Goal: Communication & Community: Answer question/provide support

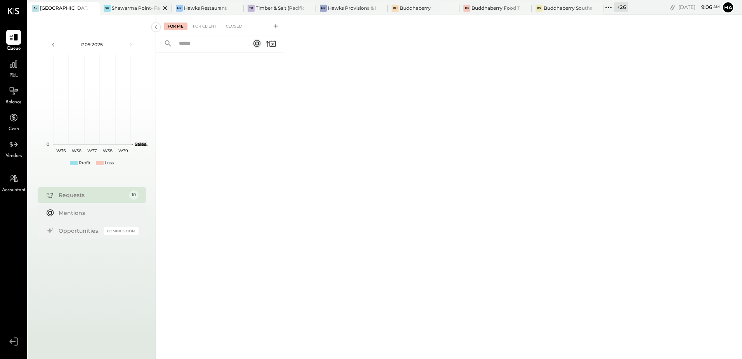
click at [127, 7] on div "Shawarma Point- Fareground" at bounding box center [136, 8] width 48 height 7
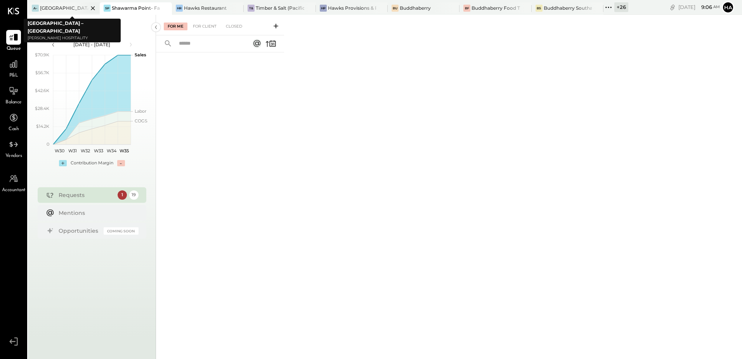
click at [94, 7] on icon at bounding box center [93, 8] width 4 height 4
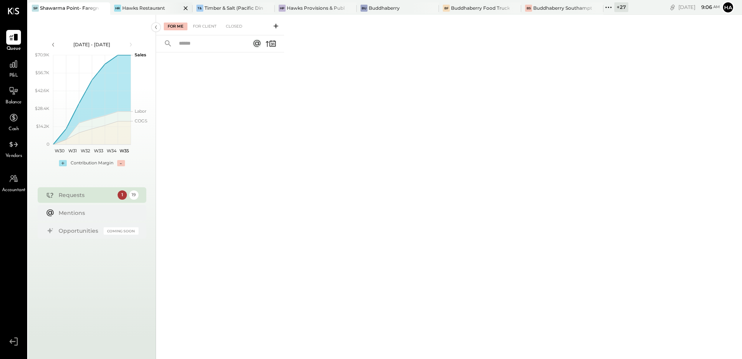
click at [149, 6] on div "Hawks Restaurant" at bounding box center [143, 8] width 43 height 7
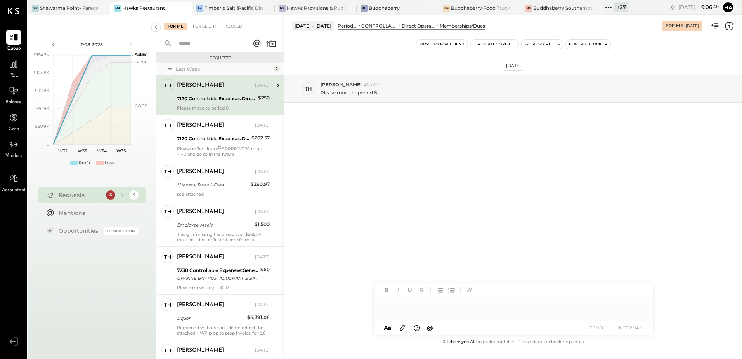
click at [205, 92] on div "[PERSON_NAME] [DATE]" at bounding box center [223, 85] width 93 height 13
click at [395, 305] on div at bounding box center [514, 305] width 280 height 16
click at [597, 326] on button "SEND" at bounding box center [596, 327] width 31 height 10
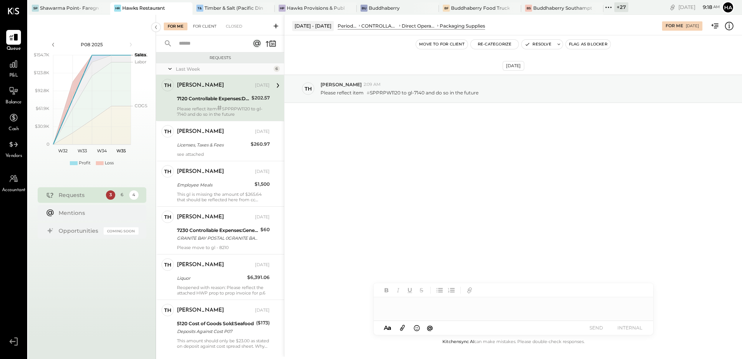
click at [202, 23] on div "For Client" at bounding box center [204, 27] width 31 height 8
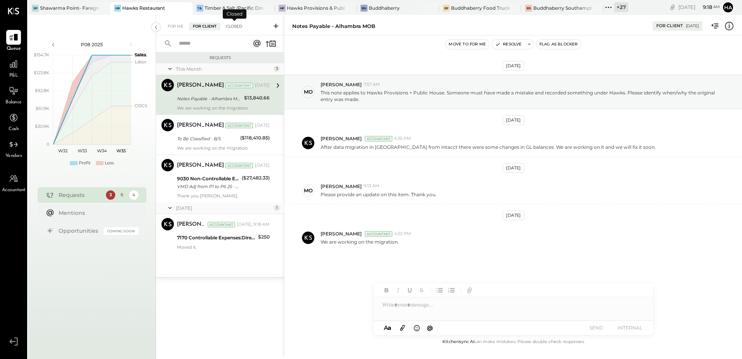
click at [233, 25] on div "Closed" at bounding box center [234, 27] width 24 height 8
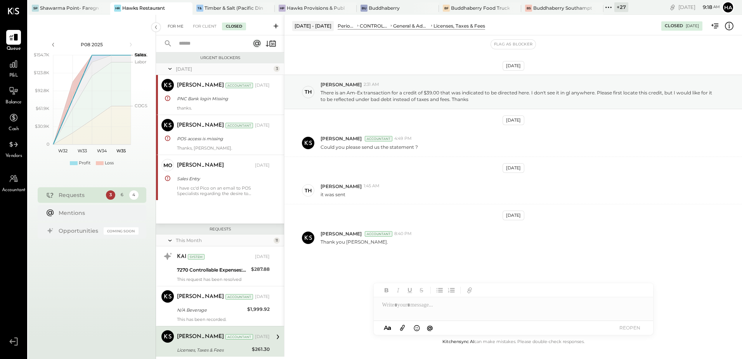
click at [175, 25] on div "For Me" at bounding box center [176, 27] width 24 height 8
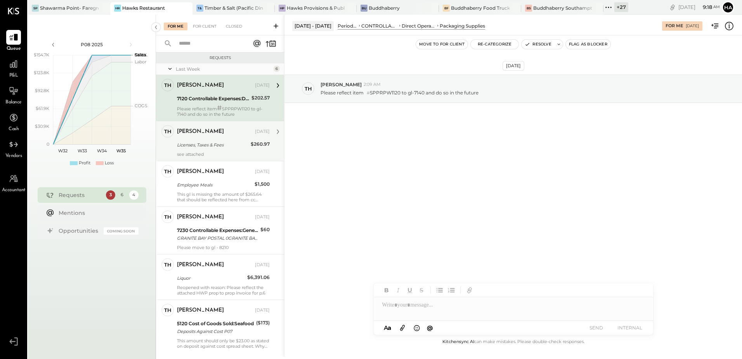
scroll to position [18, 0]
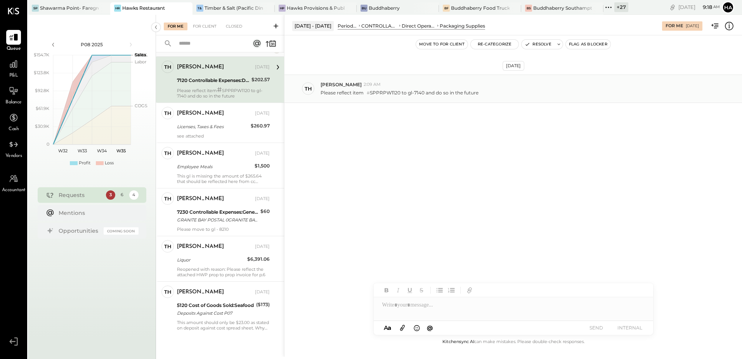
click at [388, 92] on p "Please reflect item # SPPRPW1120 to gl-7140 and do so in the future" at bounding box center [400, 92] width 158 height 7
click at [459, 149] on div "[DATE] Th [PERSON_NAME] 2:09 AM Please reflect item # SPPRPW1120 to gl-7140 and…" at bounding box center [514, 108] width 458 height 106
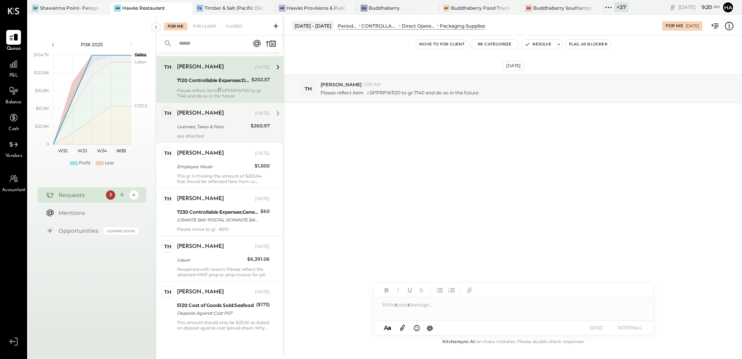
click at [191, 123] on div "Licenses, Taxes & Fees" at bounding box center [212, 127] width 71 height 8
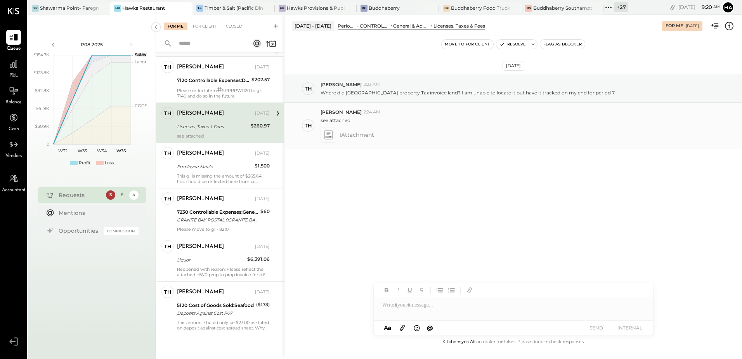
click at [330, 135] on icon at bounding box center [328, 134] width 8 height 9
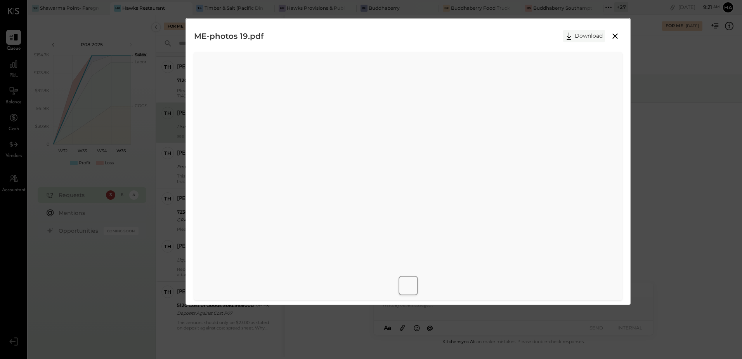
click at [584, 37] on button "Download" at bounding box center [584, 36] width 42 height 12
click at [617, 37] on icon at bounding box center [615, 35] width 9 height 9
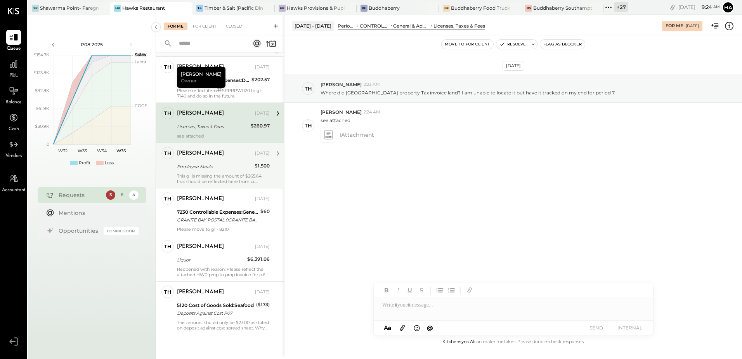
click at [221, 173] on div "This gl is missing the amount of $265.64 that should be reflected here from cc …" at bounding box center [223, 178] width 93 height 11
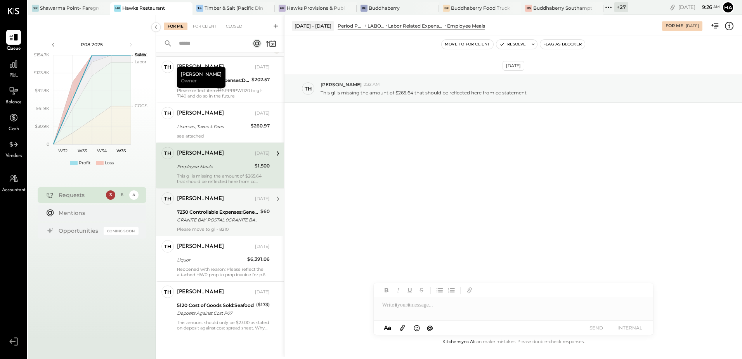
click at [219, 208] on div "7230 Controllable Expenses:General & Administrative Expenses:Postage/Messenger" at bounding box center [217, 212] width 81 height 8
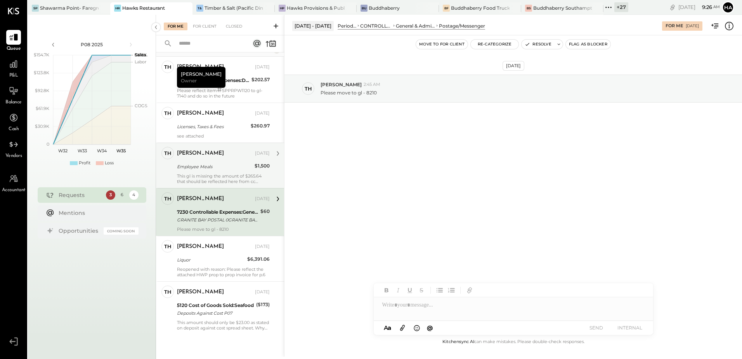
click at [212, 217] on div "GRANITE BAY POSTAL 0GRANITE BAY CA XXXX2007" at bounding box center [217, 220] width 81 height 8
click at [412, 309] on div at bounding box center [514, 305] width 280 height 16
click at [605, 329] on button "SEND" at bounding box center [596, 327] width 31 height 10
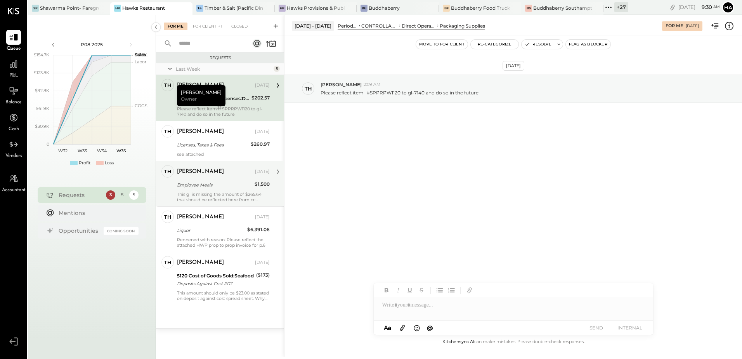
click at [223, 189] on div "Employee Meals" at bounding box center [214, 184] width 75 height 9
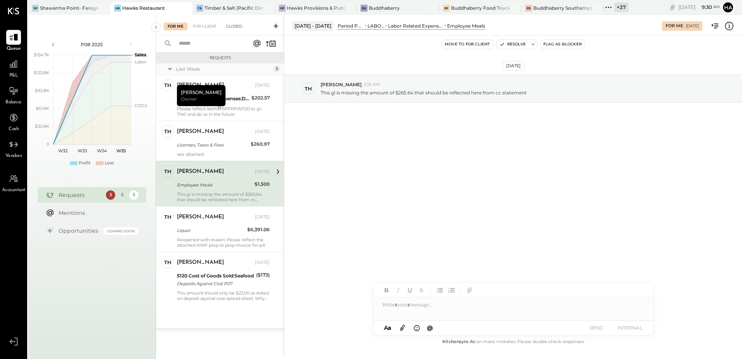
click at [234, 28] on div "Closed" at bounding box center [234, 27] width 24 height 8
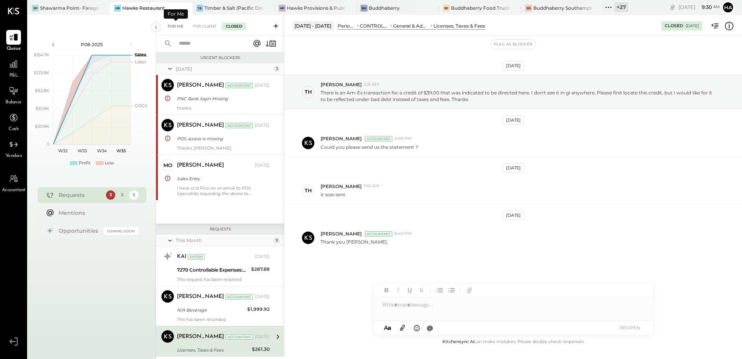
click at [182, 26] on div "For Me" at bounding box center [176, 27] width 24 height 8
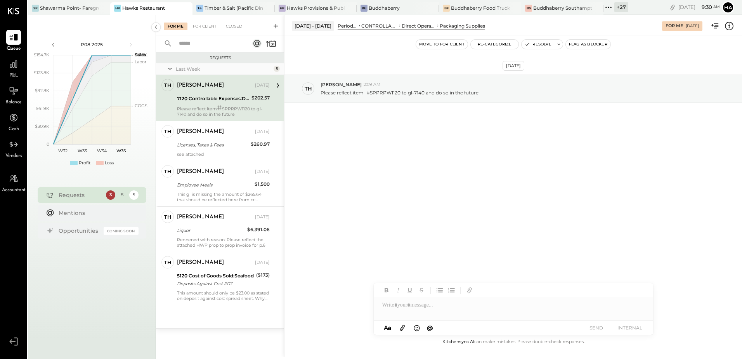
click at [181, 69] on div "Last Week" at bounding box center [224, 69] width 96 height 7
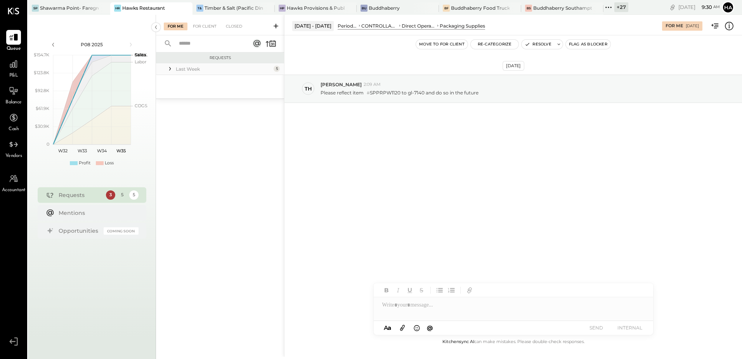
click at [181, 69] on div "Last Week" at bounding box center [224, 69] width 96 height 7
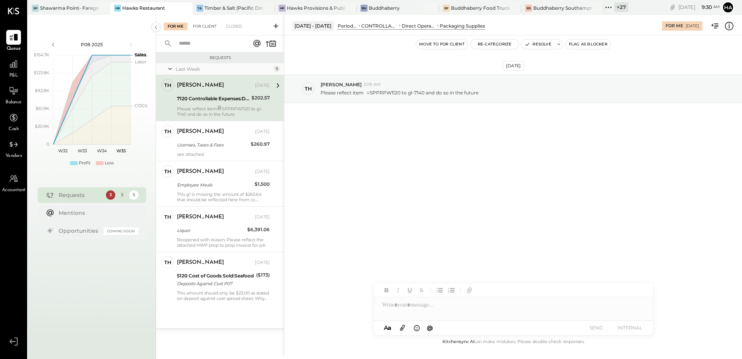
click at [206, 23] on div "For Client" at bounding box center [204, 27] width 31 height 8
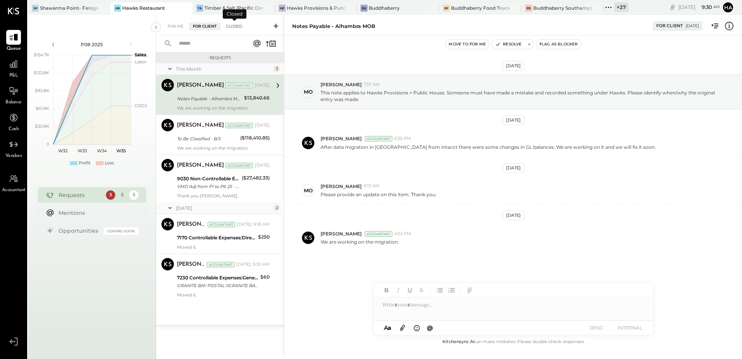
click at [236, 27] on div "Closed" at bounding box center [234, 27] width 24 height 8
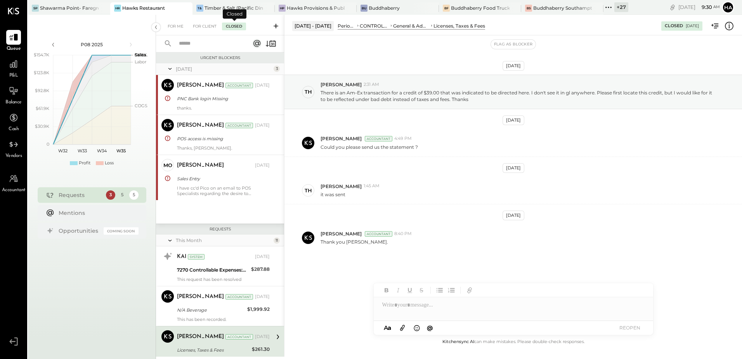
scroll to position [9, 0]
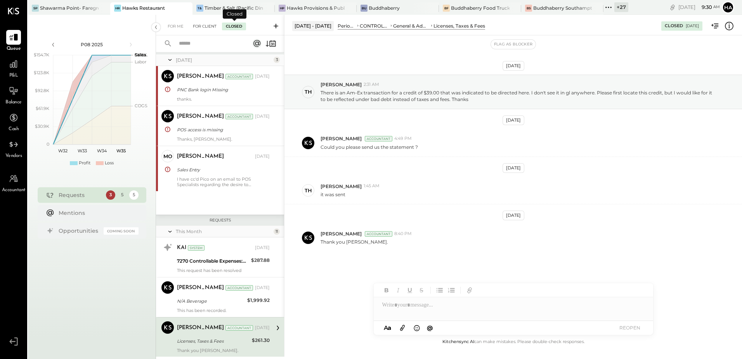
click at [207, 25] on div "For Client" at bounding box center [204, 27] width 31 height 8
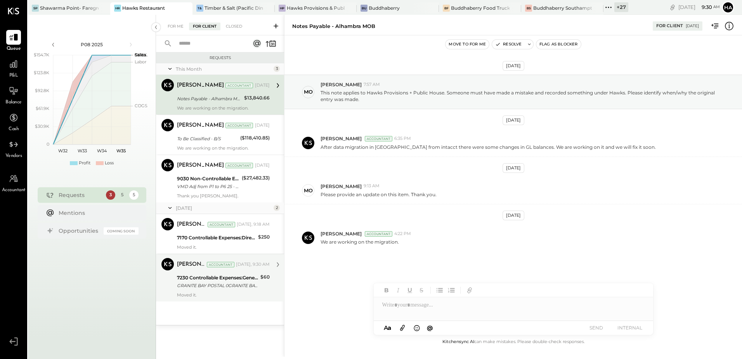
click at [207, 283] on div "GRANITE BAY POSTAL 0GRANITE BAY CA XXXX2007" at bounding box center [217, 285] width 81 height 8
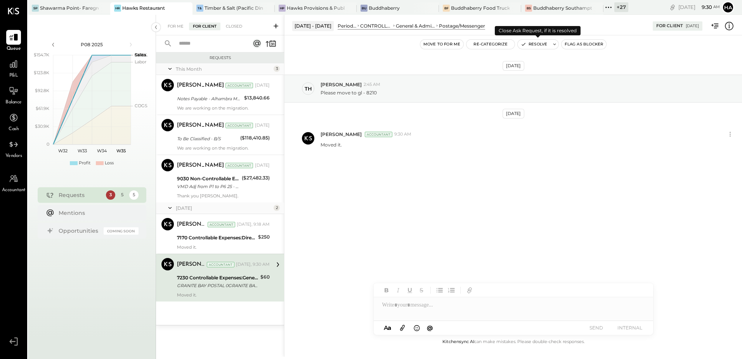
click at [538, 42] on button "Resolve" at bounding box center [534, 44] width 33 height 9
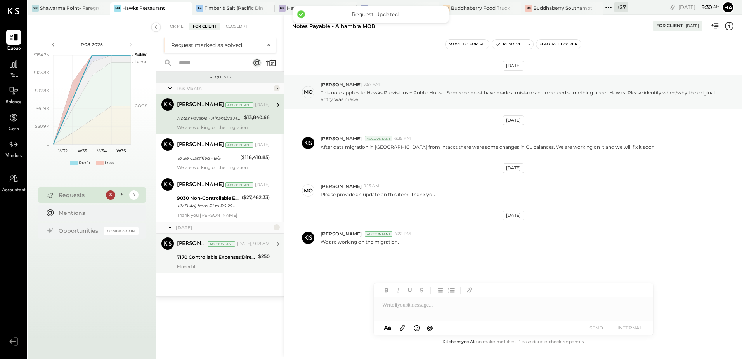
click at [236, 238] on div "[PERSON_NAME] Accountant [DATE], 9:18 AM" at bounding box center [223, 243] width 93 height 13
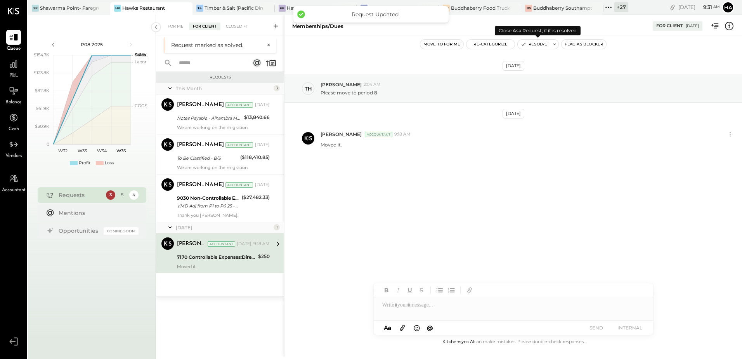
click at [536, 45] on button "Resolve" at bounding box center [534, 44] width 33 height 9
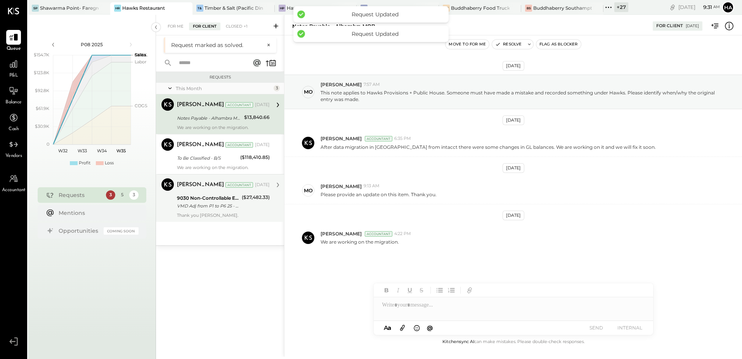
click at [214, 205] on div "VMD Adj from P1 to P6 25 - Excess Deposit adjusted to other income" at bounding box center [208, 206] width 63 height 8
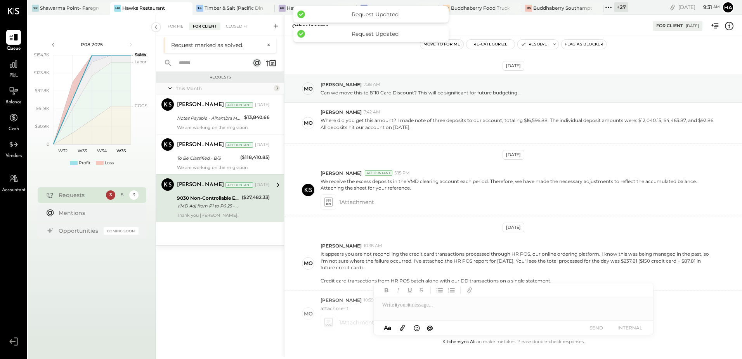
scroll to position [254, 0]
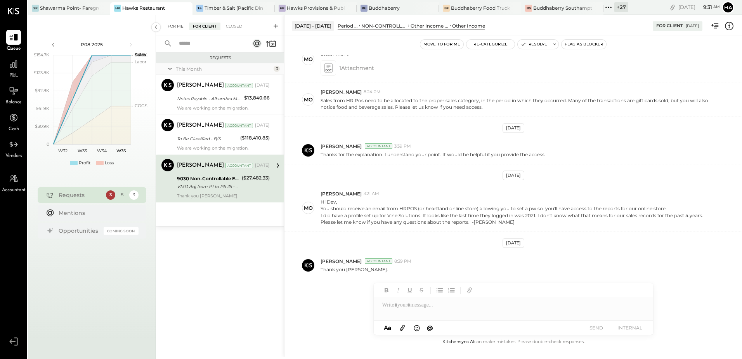
click at [175, 27] on div "For Me" at bounding box center [176, 27] width 24 height 8
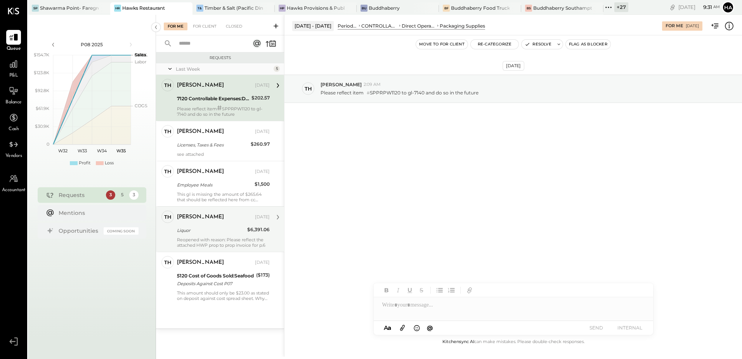
click at [215, 223] on div "[PERSON_NAME] [DATE]" at bounding box center [223, 216] width 93 height 13
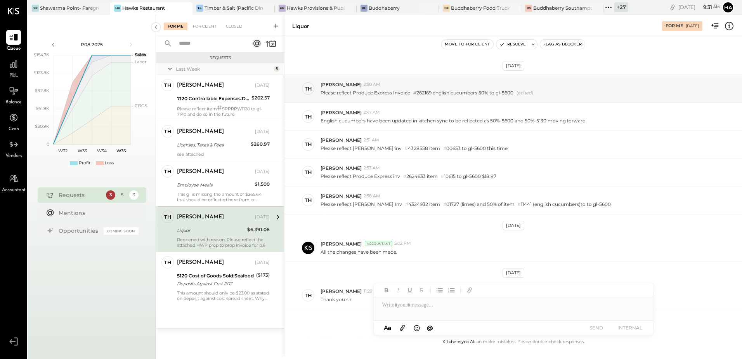
scroll to position [78, 0]
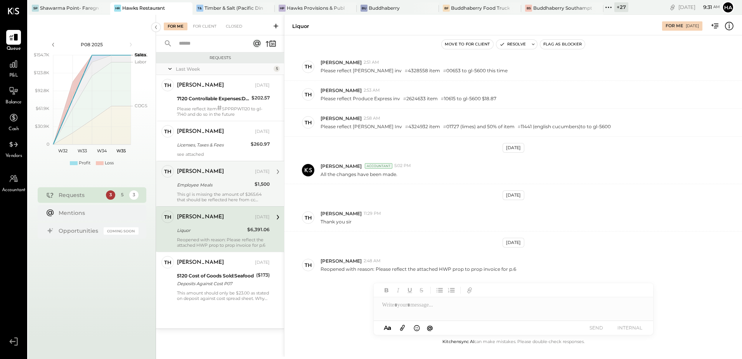
click at [219, 189] on div "Employee Meals" at bounding box center [214, 184] width 75 height 9
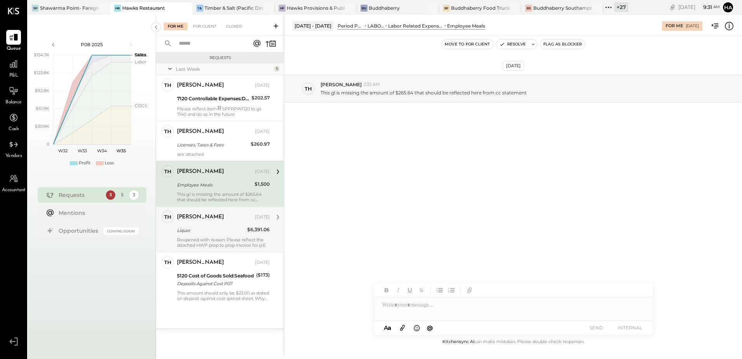
click at [208, 233] on div "Liquor" at bounding box center [211, 230] width 68 height 8
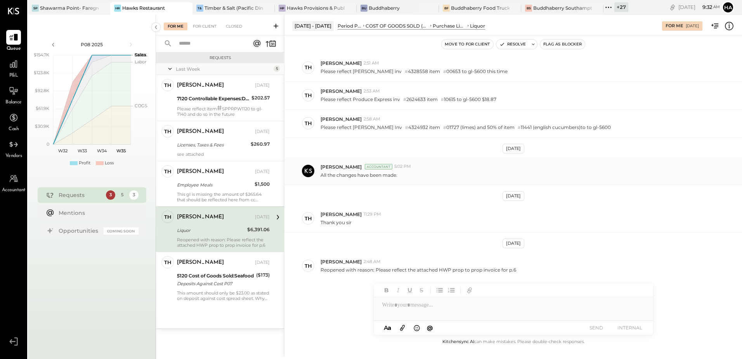
scroll to position [78, 0]
click at [317, 10] on div "Hawks Provisions & Public House" at bounding box center [316, 8] width 59 height 7
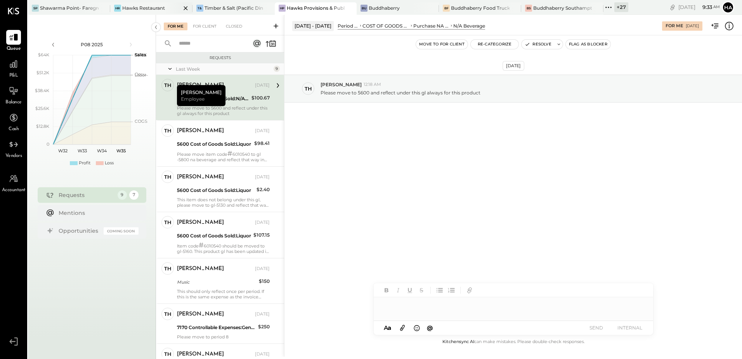
click at [137, 5] on div "Hawks Restaurant" at bounding box center [143, 8] width 43 height 7
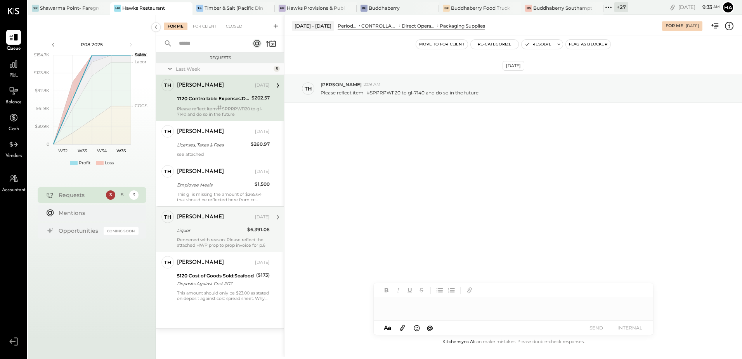
click at [216, 233] on div "Liquor" at bounding box center [211, 230] width 68 height 8
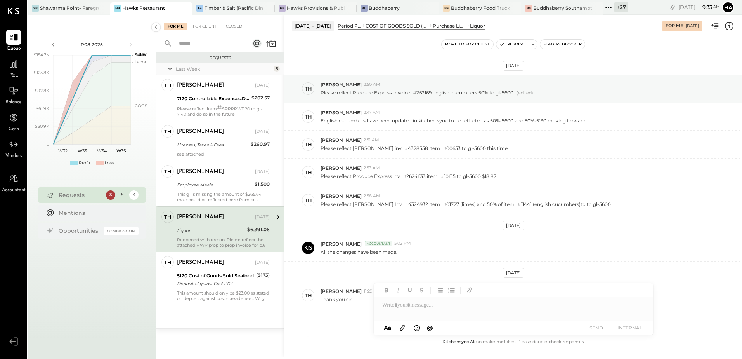
scroll to position [78, 0]
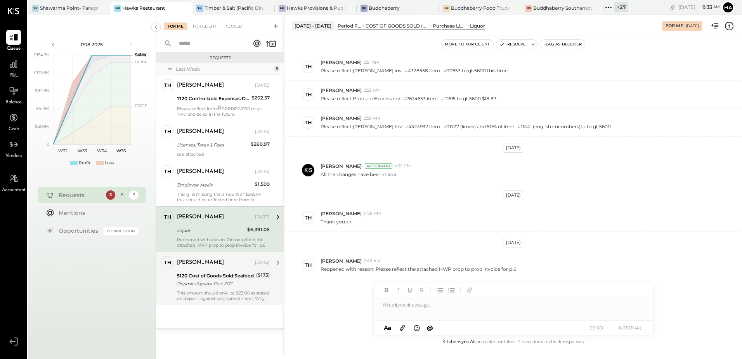
click at [203, 273] on div "5120 Cost of Goods Sold:Seafood" at bounding box center [215, 276] width 77 height 8
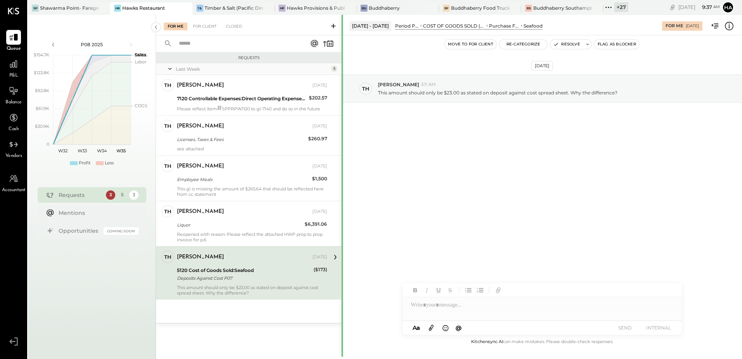
drag, startPoint x: 285, startPoint y: 268, endPoint x: 342, endPoint y: 264, distance: 57.6
click at [342, 264] on div at bounding box center [343, 356] width 2 height 683
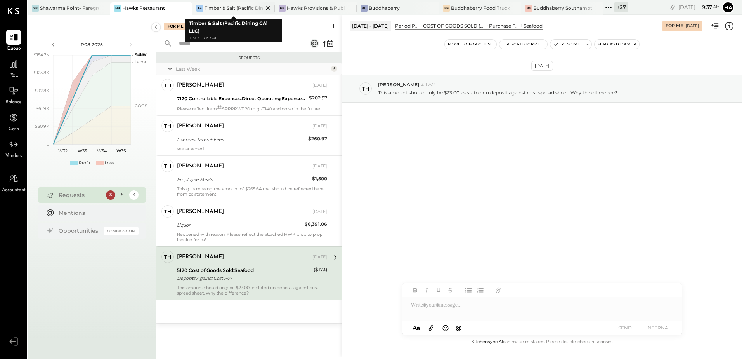
click at [237, 9] on div "Timber & Salt (Pacific Dining CA1 LLC)" at bounding box center [234, 8] width 59 height 7
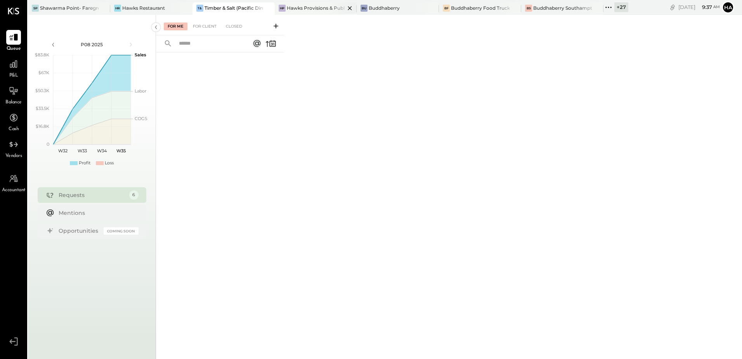
click at [320, 7] on div "Hawks Provisions & Public House" at bounding box center [316, 8] width 59 height 7
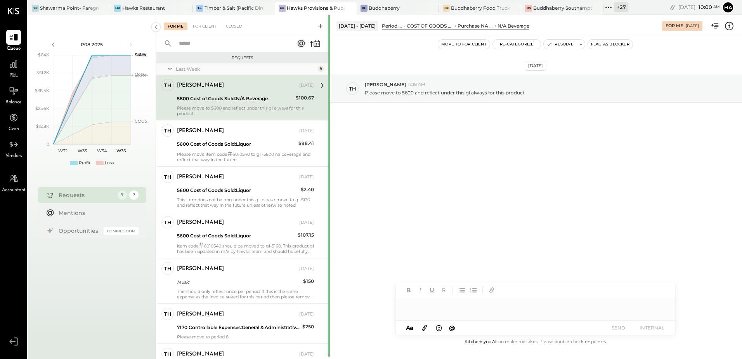
drag, startPoint x: 285, startPoint y: 69, endPoint x: 329, endPoint y: 75, distance: 44.6
click at [329, 75] on div at bounding box center [329, 356] width 2 height 683
click at [425, 308] on div at bounding box center [536, 305] width 280 height 16
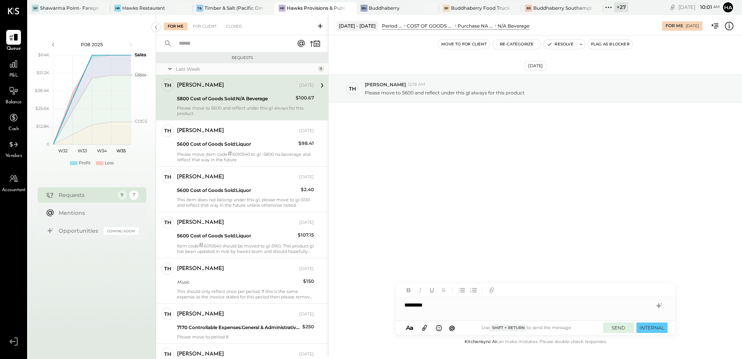
click at [622, 327] on button "SEND" at bounding box center [618, 327] width 31 height 10
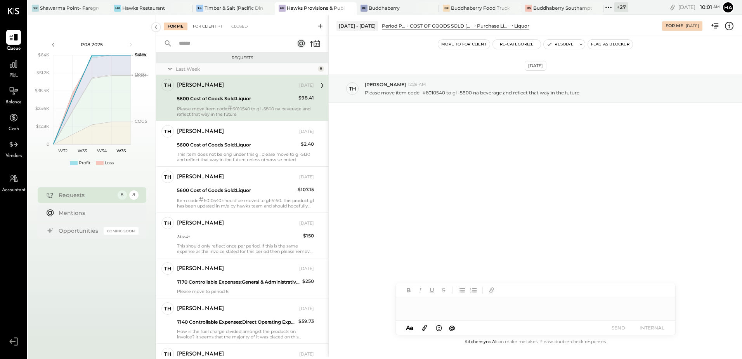
click at [215, 29] on div "For Client +1" at bounding box center [207, 27] width 37 height 8
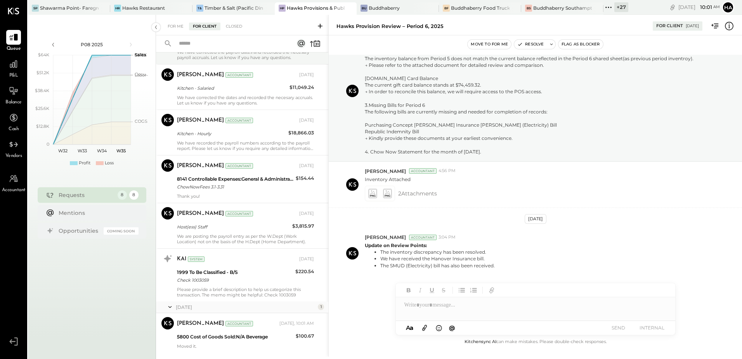
scroll to position [120, 0]
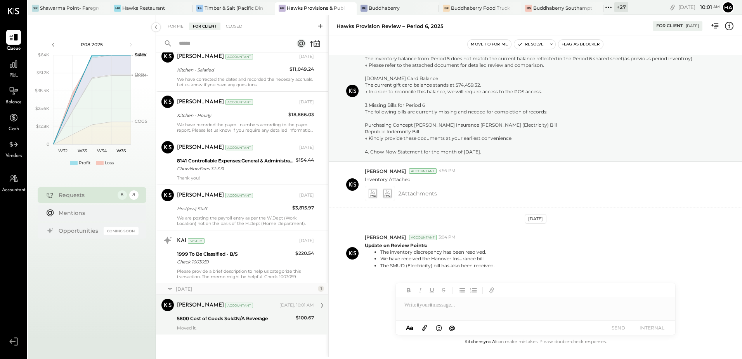
click at [247, 318] on div "5800 Cost of Goods Sold:N/A Beverage" at bounding box center [235, 318] width 116 height 8
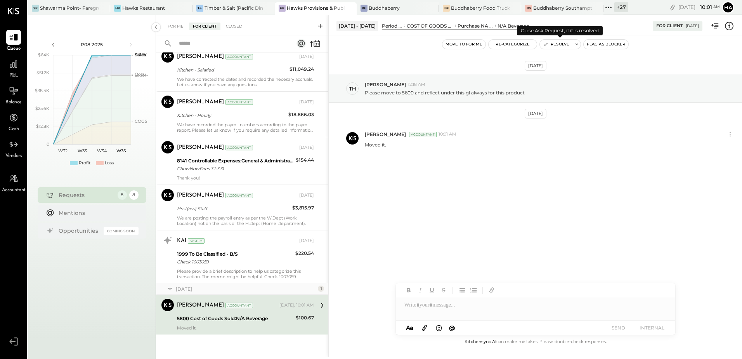
click at [558, 44] on button "Resolve" at bounding box center [556, 44] width 33 height 9
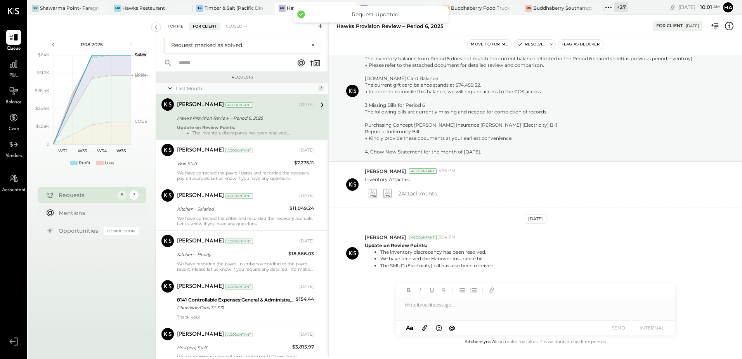
click at [173, 26] on div "For Me" at bounding box center [176, 27] width 24 height 8
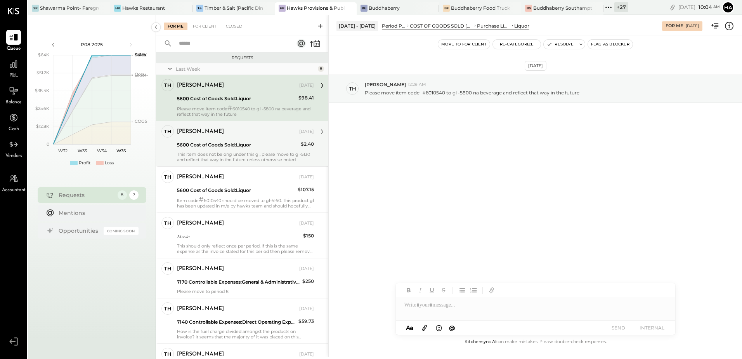
click at [226, 153] on div "This item does not belong under this gl, please move to gl-5130 and reflect tha…" at bounding box center [245, 156] width 137 height 11
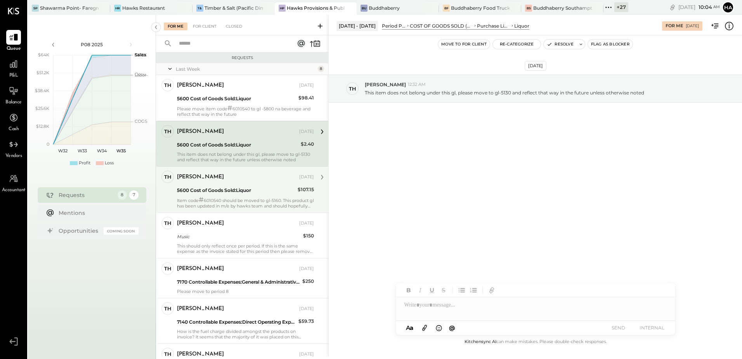
click at [237, 187] on div "5600 Cost of Goods Sold:Liquor" at bounding box center [236, 190] width 118 height 8
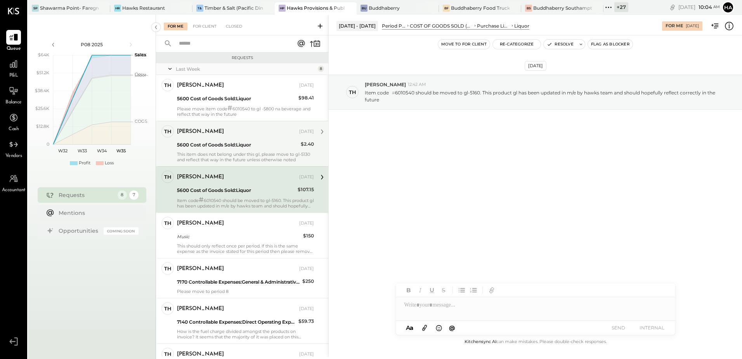
click at [244, 152] on div "This item does not belong under this gl, please move to gl-5130 and reflect tha…" at bounding box center [245, 156] width 137 height 11
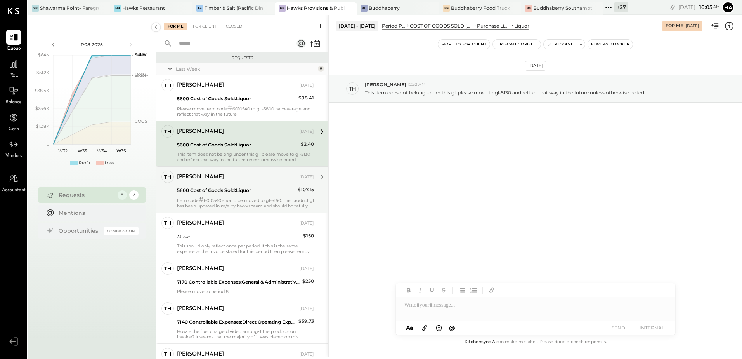
click at [239, 187] on div "5600 Cost of Goods Sold:Liquor" at bounding box center [236, 190] width 118 height 8
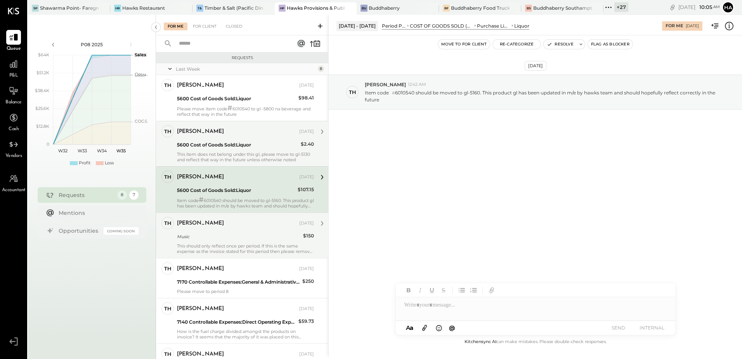
click at [222, 242] on div "[PERSON_NAME] [DATE] Music $150 This should only reflect once per period. If th…" at bounding box center [245, 235] width 137 height 37
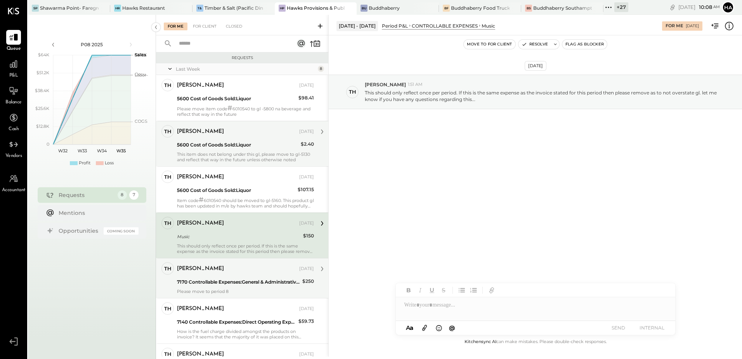
click at [218, 278] on div "7170 Controllable Expenses:General & Administrative Expenses:Memberships/Dues" at bounding box center [238, 282] width 123 height 8
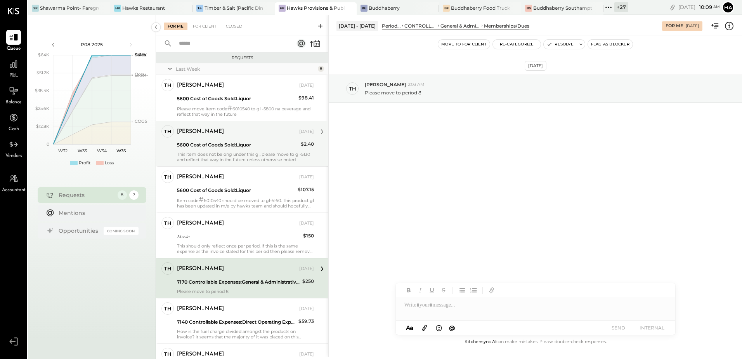
click at [443, 307] on div at bounding box center [536, 305] width 280 height 16
click at [615, 327] on button "SEND" at bounding box center [618, 327] width 31 height 10
click at [205, 26] on div "For Client" at bounding box center [204, 27] width 31 height 8
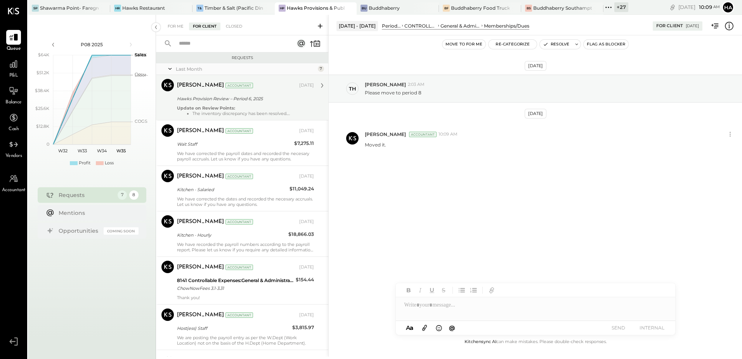
scroll to position [120, 0]
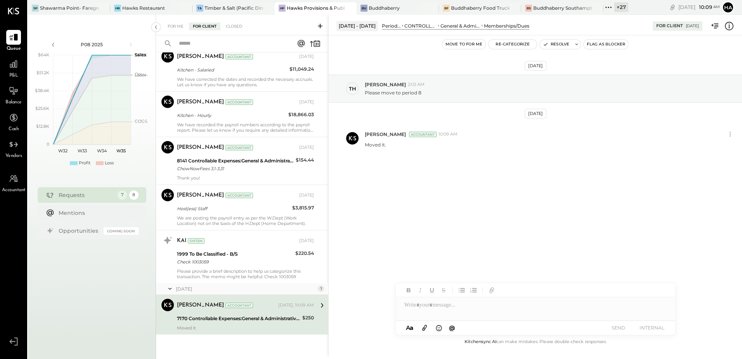
click at [269, 319] on div "7170 Controllable Expenses:General & Administrative Expenses:Memberships/Dues" at bounding box center [238, 318] width 123 height 8
click at [568, 43] on button "Resolve" at bounding box center [556, 44] width 33 height 9
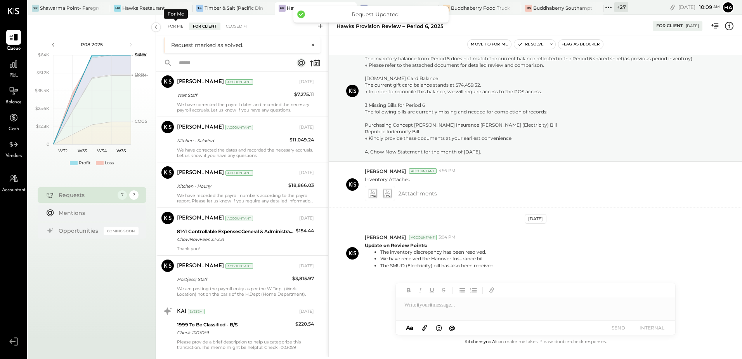
click at [181, 26] on div "For Me" at bounding box center [176, 27] width 24 height 8
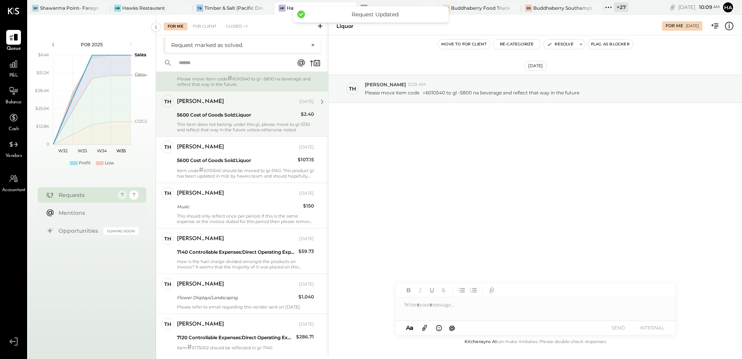
scroll to position [50, 0]
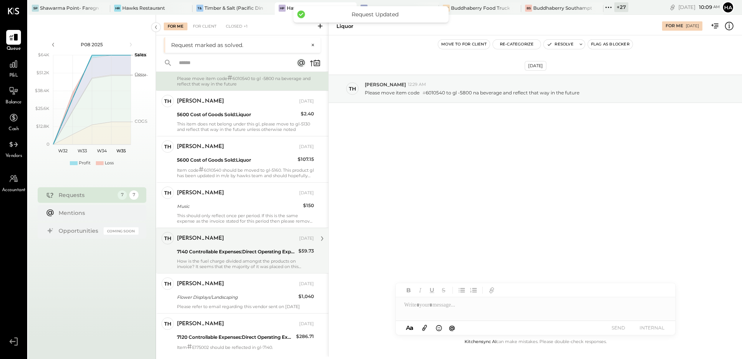
click at [235, 251] on div "7140 Controllable Expenses:Direct Operating Expenses:Operating Supplies" at bounding box center [236, 252] width 119 height 8
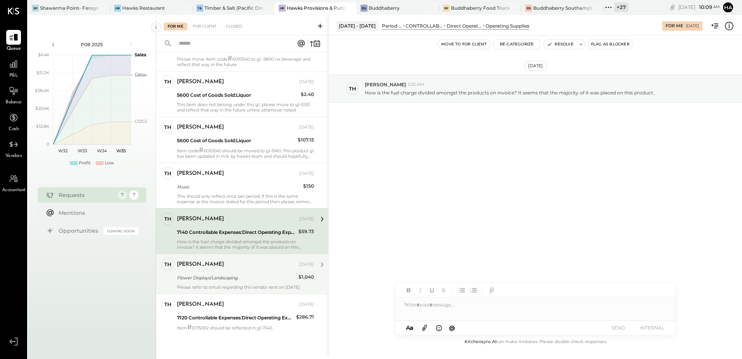
click at [239, 274] on div "Flower Displays/Landscaping" at bounding box center [236, 278] width 119 height 8
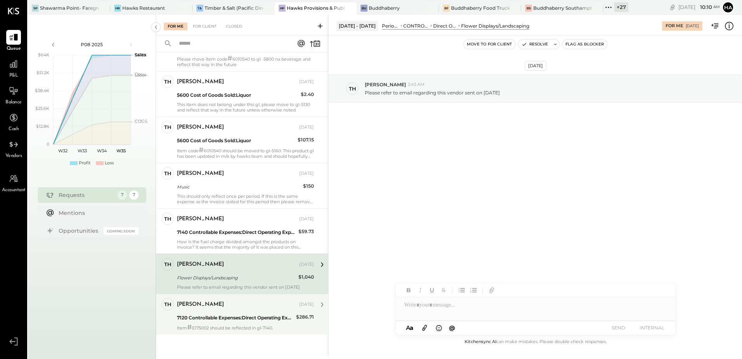
click at [251, 328] on div "Item # E175002 should be reflected in gl-7140." at bounding box center [245, 327] width 137 height 6
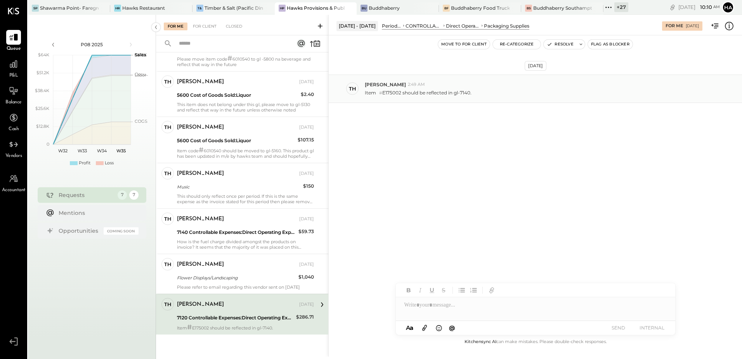
click at [396, 94] on p "Item # E175002 should be reflected in gl-7140." at bounding box center [418, 92] width 107 height 7
copy p "E175002"
click at [428, 175] on div "[DATE] Th [PERSON_NAME] 2:49 AM Item # E175002 should be reflected in gl-7140." at bounding box center [536, 186] width 414 height 302
click at [429, 305] on div at bounding box center [536, 305] width 280 height 16
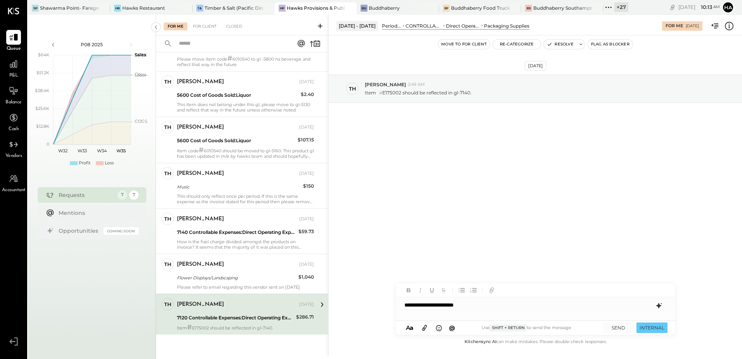
click at [656, 309] on icon at bounding box center [659, 305] width 9 height 9
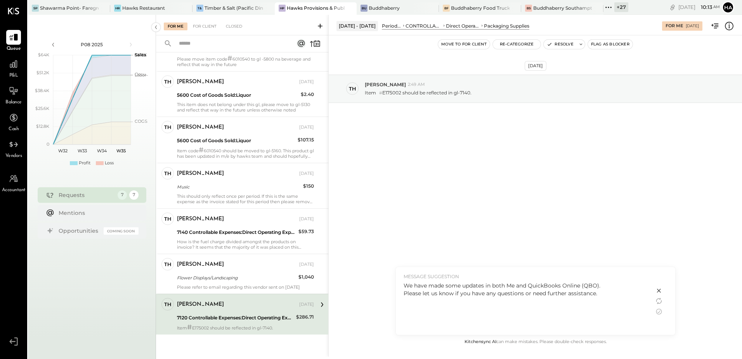
drag, startPoint x: 602, startPoint y: 284, endPoint x: 400, endPoint y: 289, distance: 202.0
click at [400, 289] on div "MESSAGE SUGGESTION We have made some updates in both Me and QuickBooks Online (…" at bounding box center [525, 301] width 259 height 68
copy div "We have made some updates in both Me and QuickBooks Online (QBO)."
click at [658, 311] on icon at bounding box center [659, 311] width 9 height 9
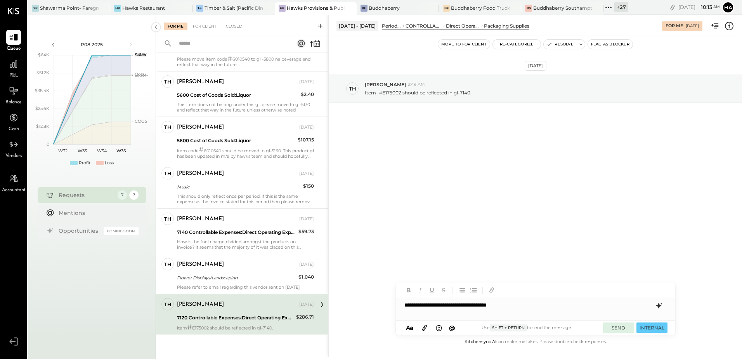
click at [620, 327] on button "SEND" at bounding box center [618, 327] width 31 height 10
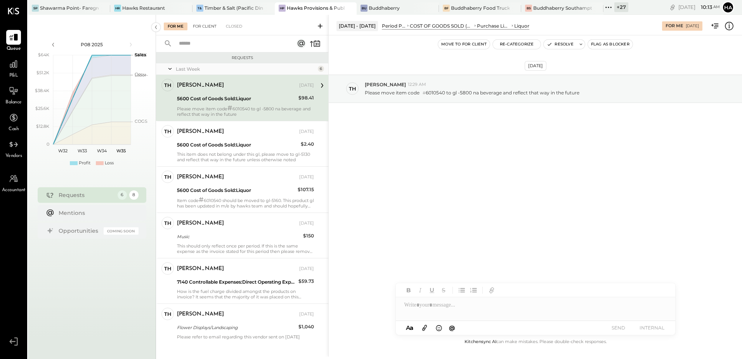
click at [199, 23] on div "For Client" at bounding box center [204, 27] width 31 height 8
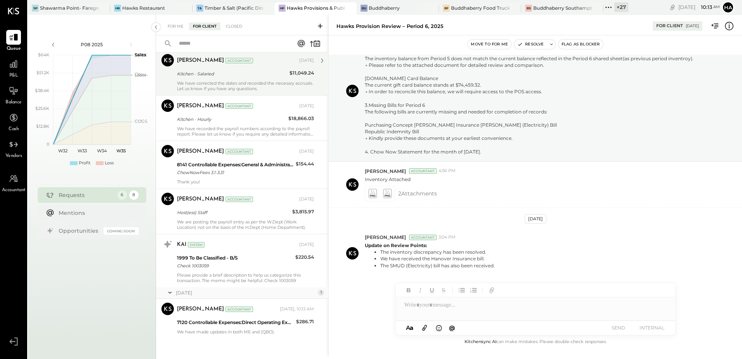
scroll to position [120, 0]
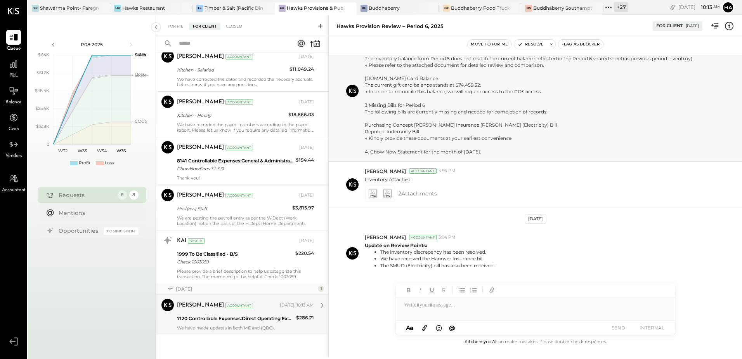
click at [226, 317] on div "7120 Controllable Expenses:Direct Operating Expenses:Packaging Supplies" at bounding box center [235, 318] width 117 height 8
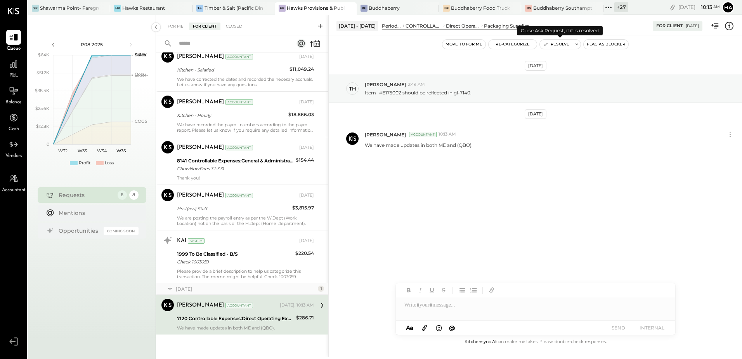
click at [557, 45] on button "Resolve" at bounding box center [556, 44] width 33 height 9
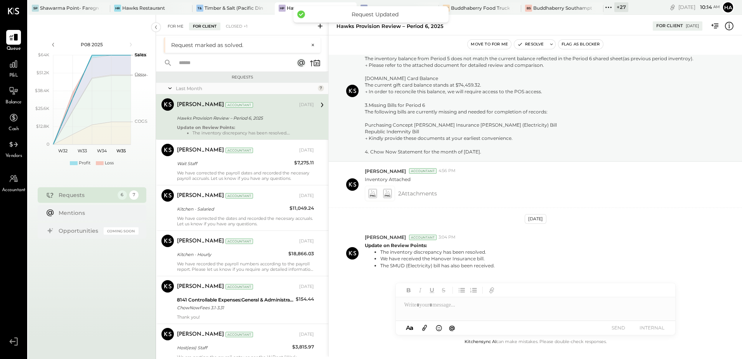
click at [180, 27] on div "For Me" at bounding box center [176, 27] width 24 height 8
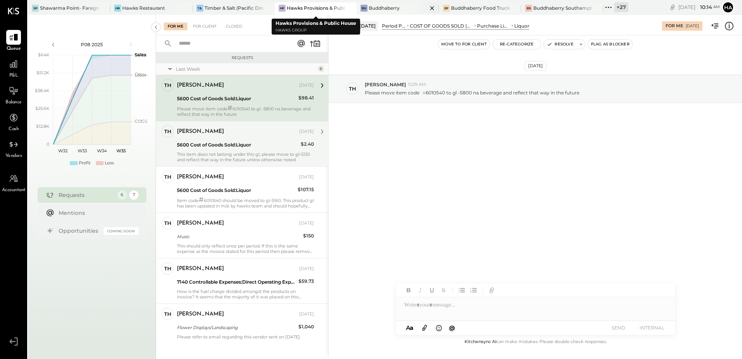
click at [382, 7] on div "Buddhaberry" at bounding box center [384, 8] width 31 height 7
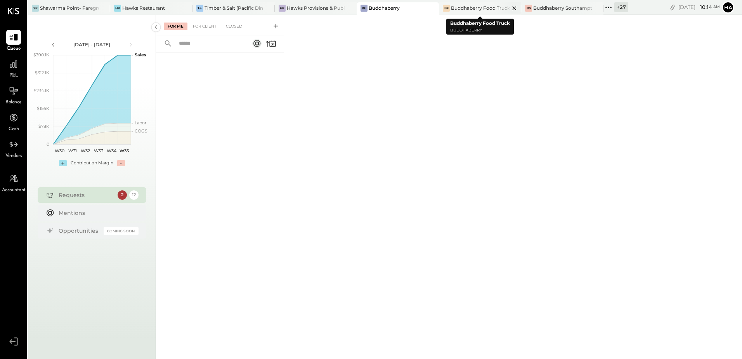
click at [477, 8] on div "Buddhaberry Food Truck" at bounding box center [480, 8] width 59 height 7
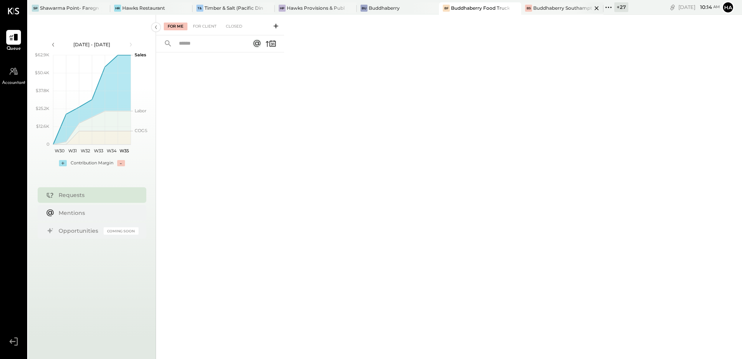
click at [540, 6] on div "Buddhaberry Southampton" at bounding box center [562, 8] width 59 height 7
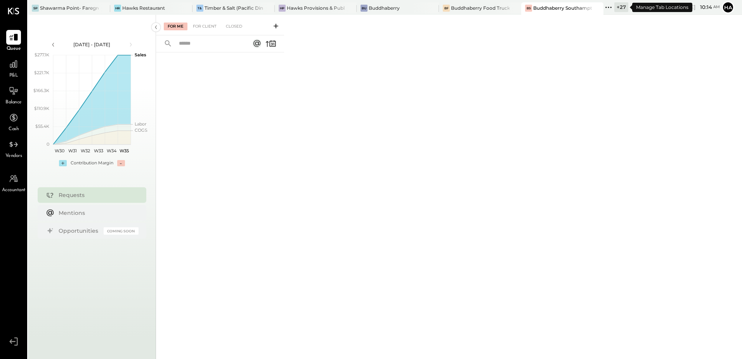
click at [626, 7] on div "+ 27" at bounding box center [622, 7] width 14 height 10
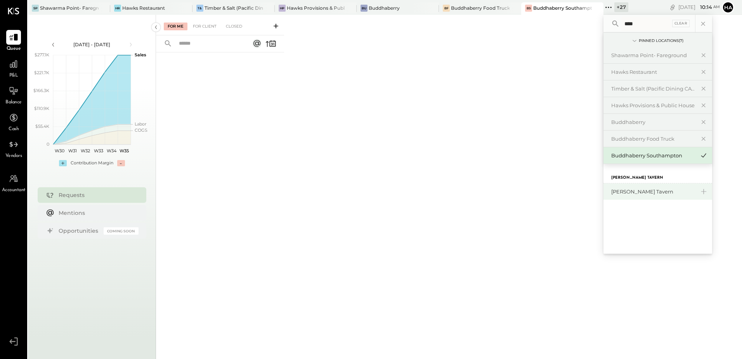
type input "****"
click at [649, 189] on div "[PERSON_NAME] Tavern" at bounding box center [654, 191] width 84 height 7
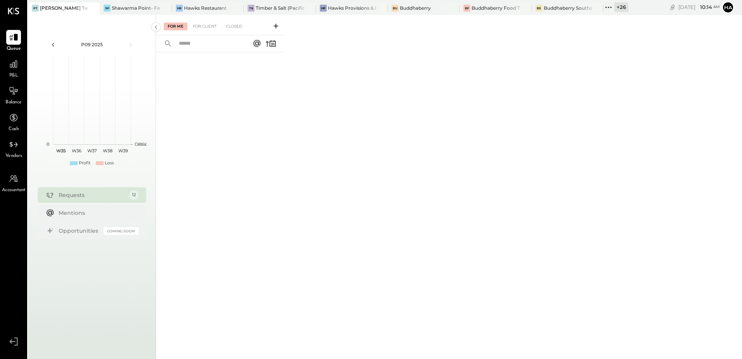
click at [52, 43] on icon at bounding box center [53, 44] width 9 height 9
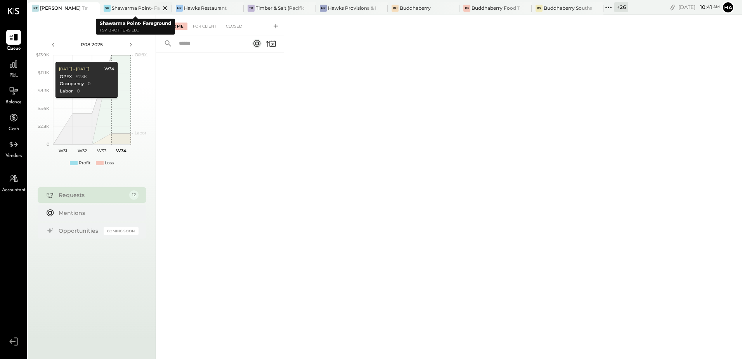
click at [136, 8] on div "Shawarma Point- Fareground" at bounding box center [136, 8] width 48 height 7
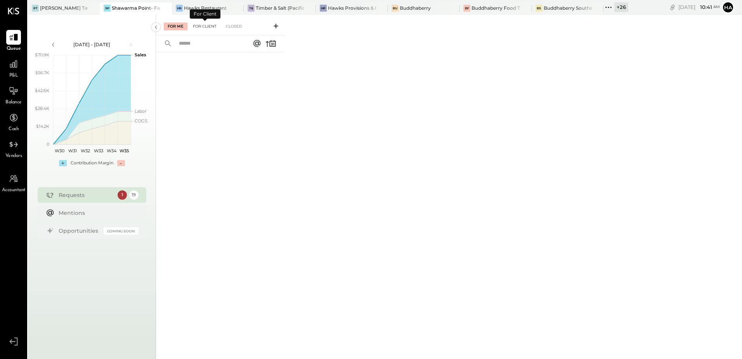
click at [203, 26] on div "For Client" at bounding box center [204, 27] width 31 height 8
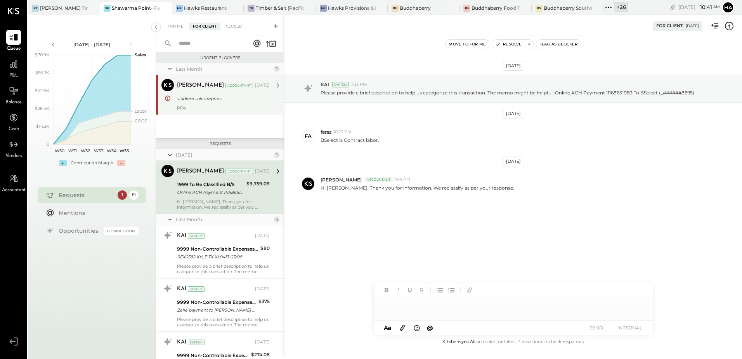
click at [202, 101] on div "stadium sales reports" at bounding box center [222, 99] width 90 height 8
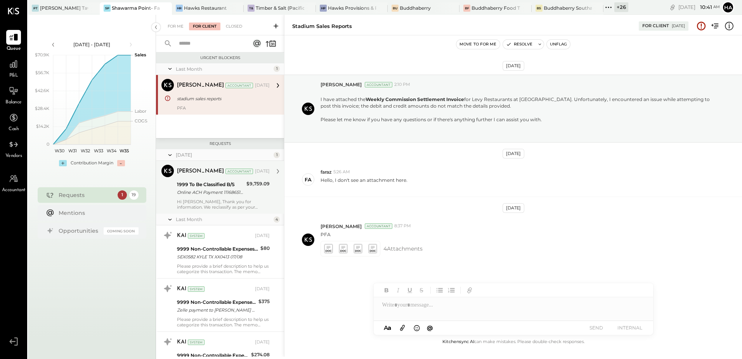
click at [236, 195] on div "Online ACH Payment 11168651083 To BSelect (_######8695)" at bounding box center [210, 192] width 67 height 8
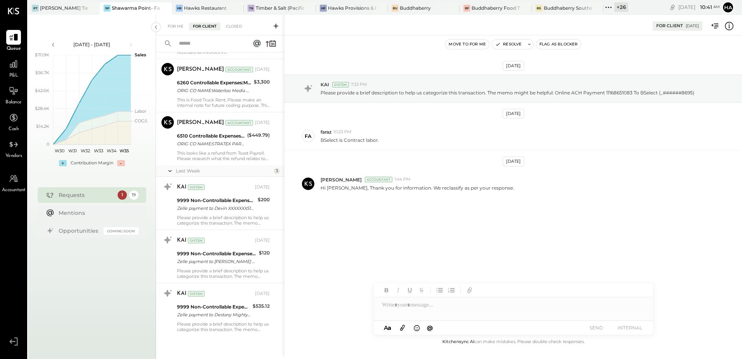
scroll to position [759, 0]
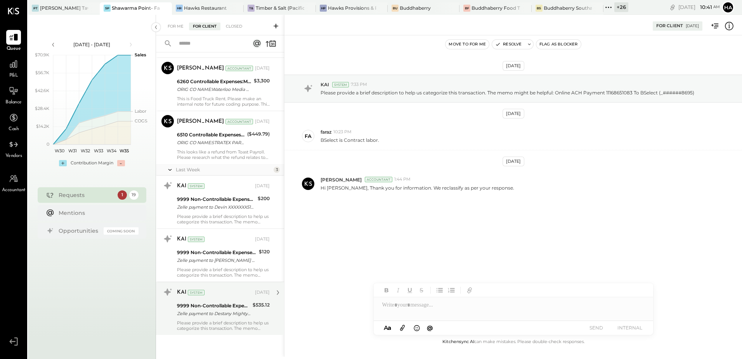
click at [230, 312] on div "Zelle payment to Destany Mighty Cone JPM99bitvid8" at bounding box center [213, 313] width 73 height 8
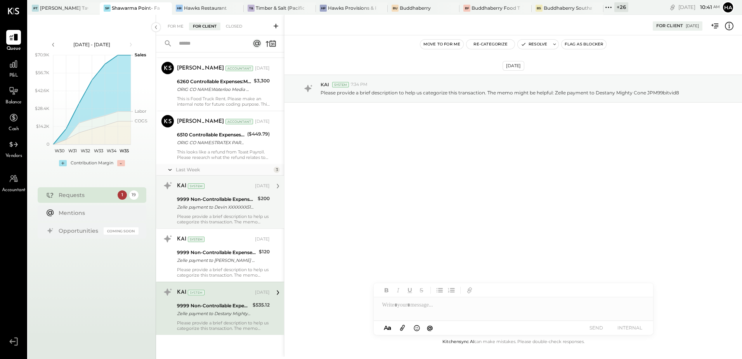
scroll to position [720, 0]
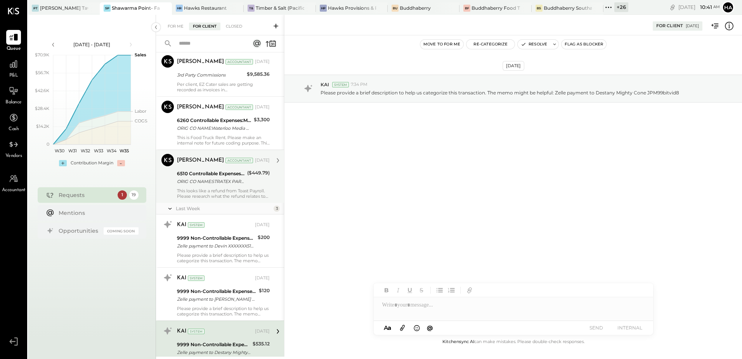
click at [207, 173] on div "6510 Controllable Expenses:General & Administrative Expenses:Consulting" at bounding box center [211, 174] width 68 height 8
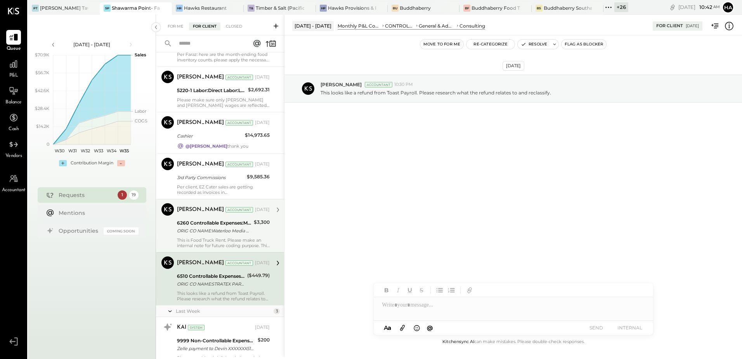
scroll to position [603, 0]
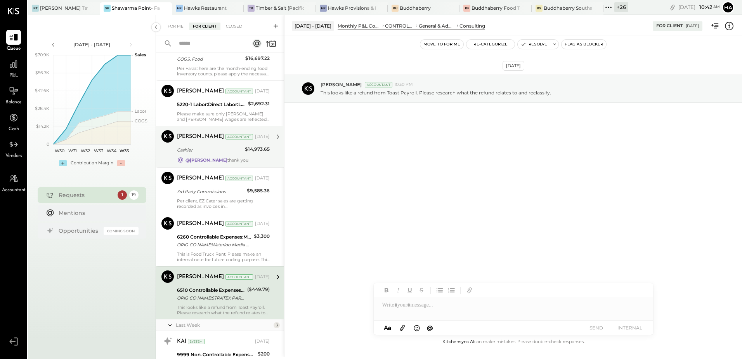
click at [221, 149] on div "Cashier" at bounding box center [210, 150] width 66 height 8
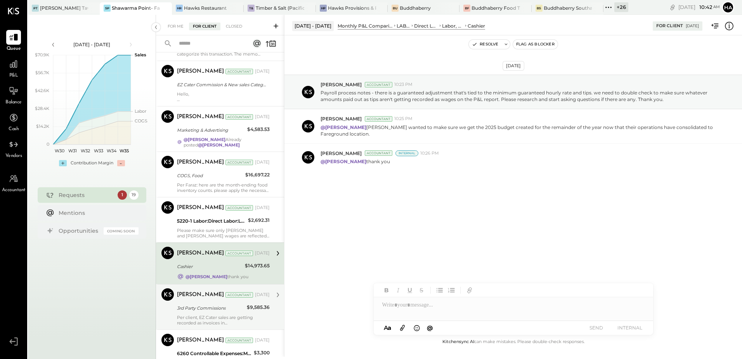
scroll to position [448, 0]
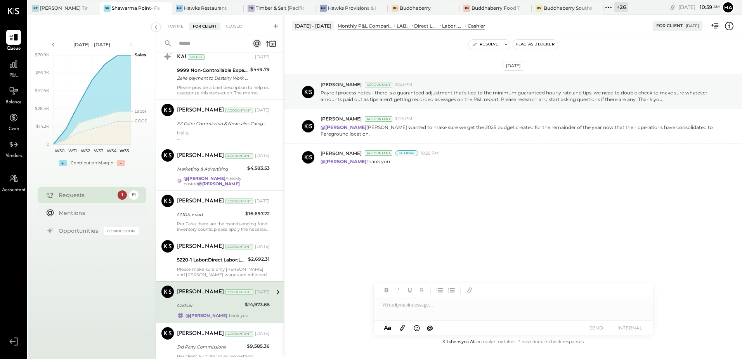
click at [415, 250] on div "[DATE] [PERSON_NAME] Accountant 10:23 PM Payroll process notes - there is a gua…" at bounding box center [514, 186] width 458 height 302
